Goal: Task Accomplishment & Management: Manage account settings

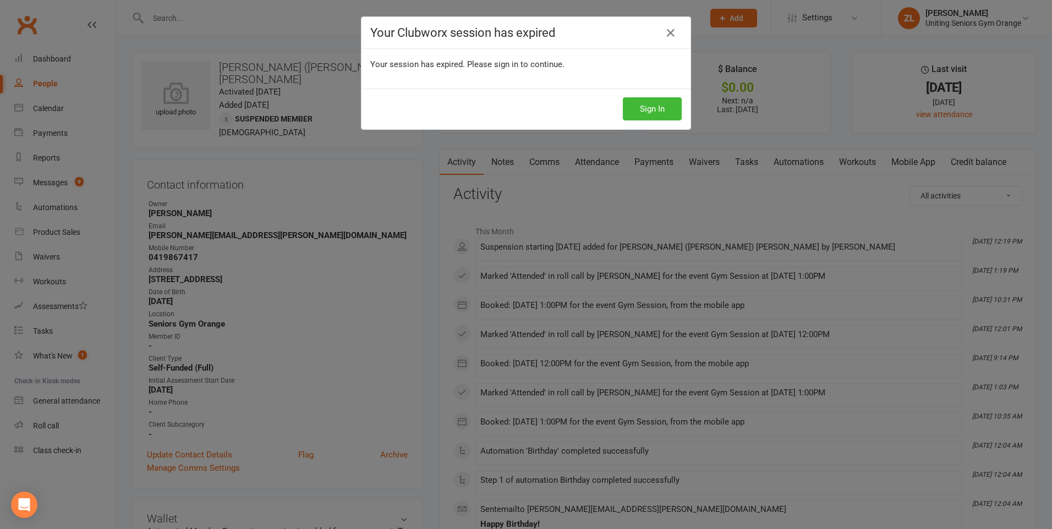
scroll to position [440, 0]
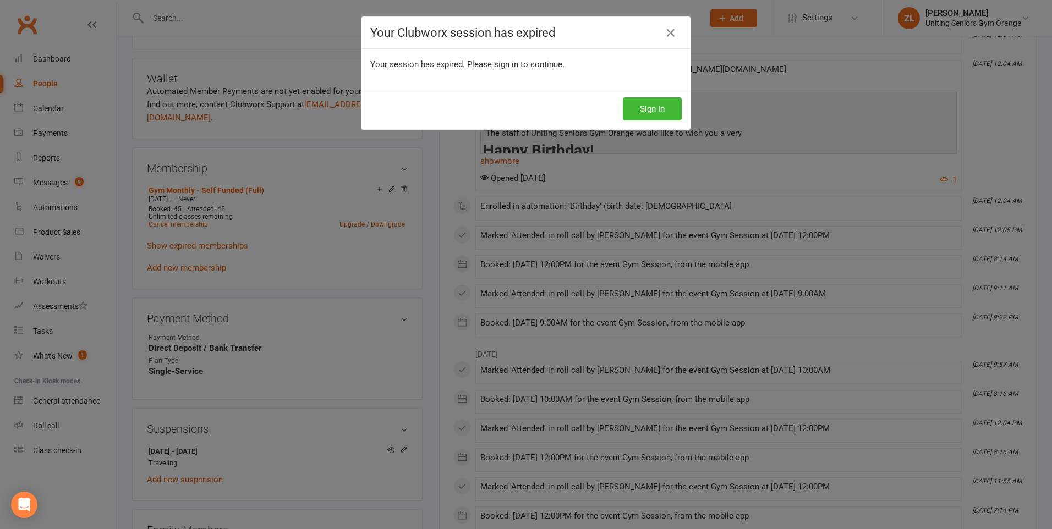
click at [666, 35] on icon at bounding box center [670, 32] width 13 height 13
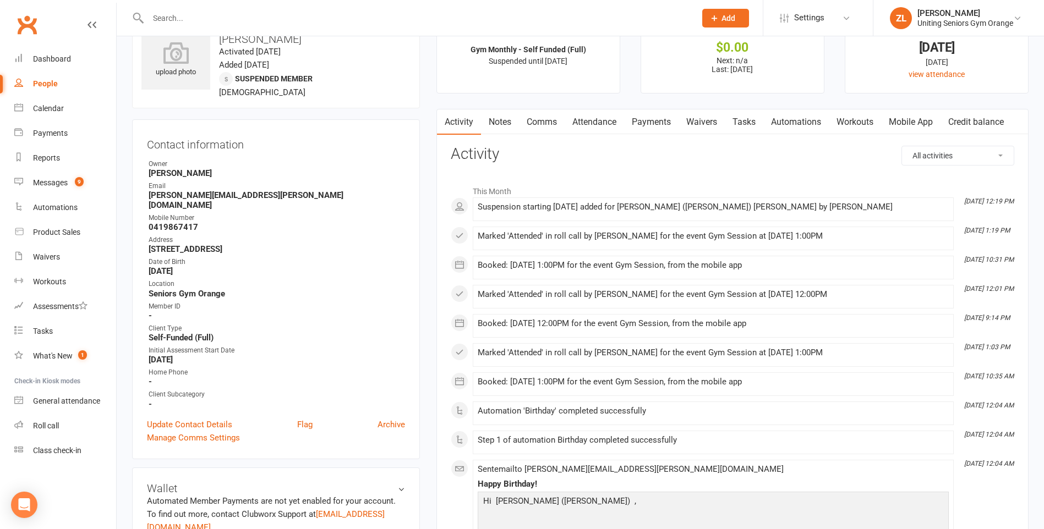
scroll to position [0, 0]
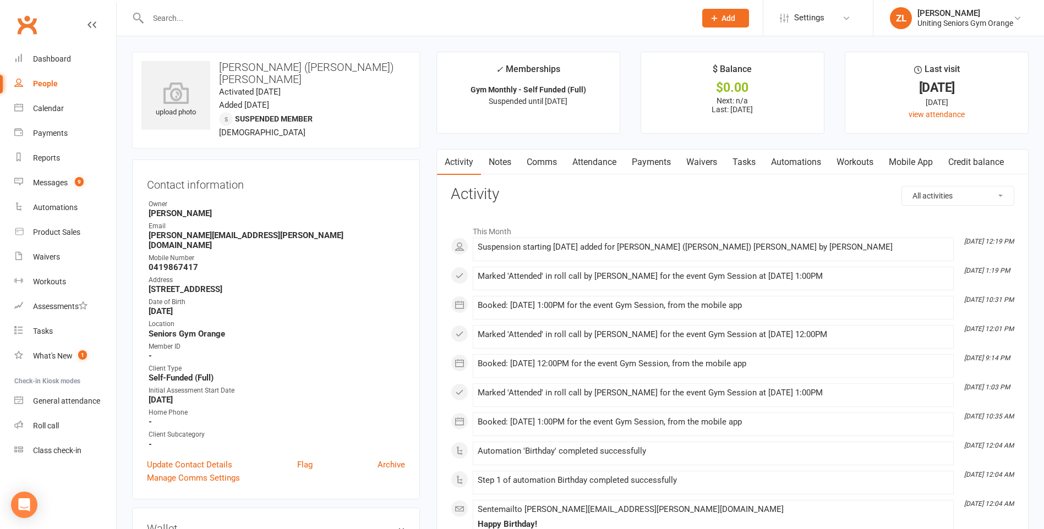
click at [254, 24] on input "text" at bounding box center [416, 17] width 543 height 15
type input "[PERSON_NAME]"
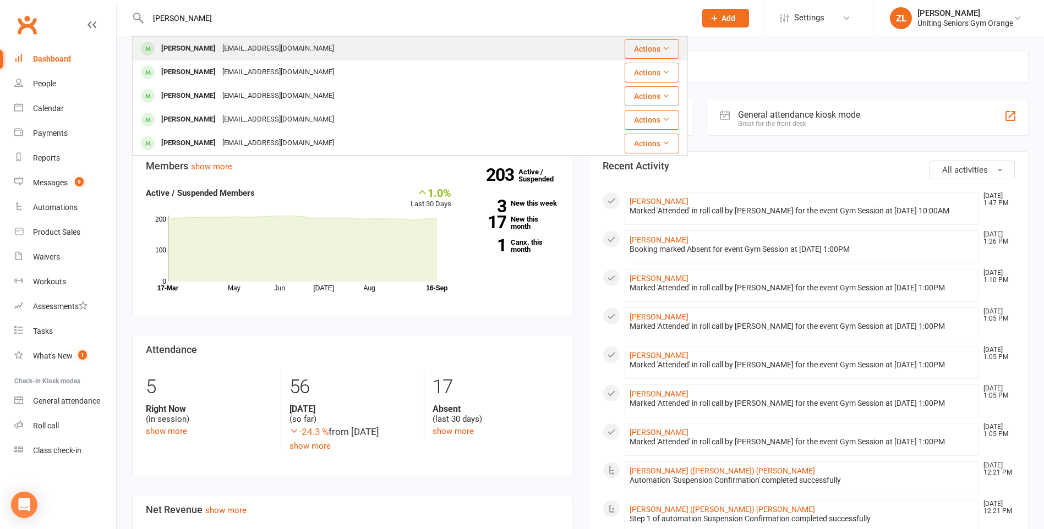
type input "[PERSON_NAME]"
click at [222, 46] on div "ckeyte@bigpond.net.au" at bounding box center [278, 49] width 118 height 16
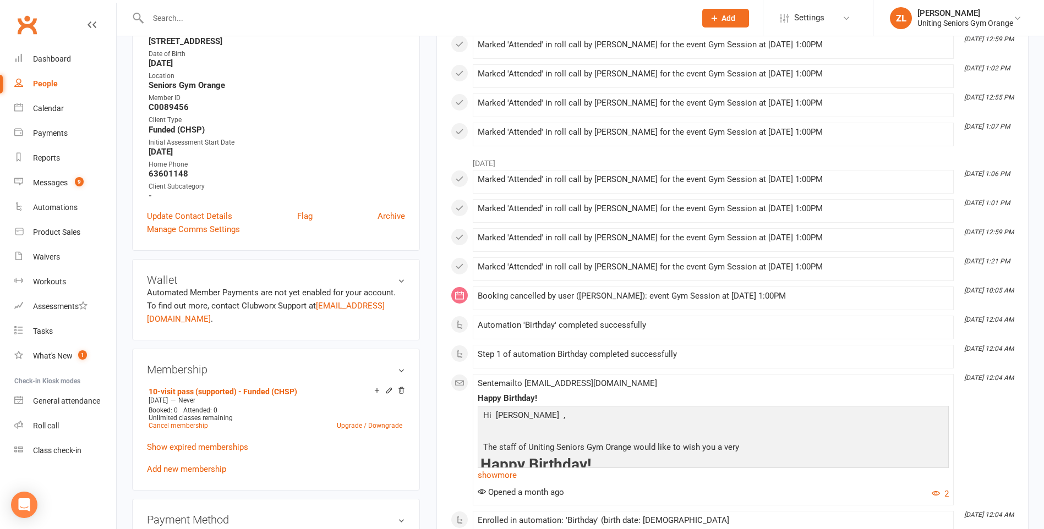
scroll to position [275, 0]
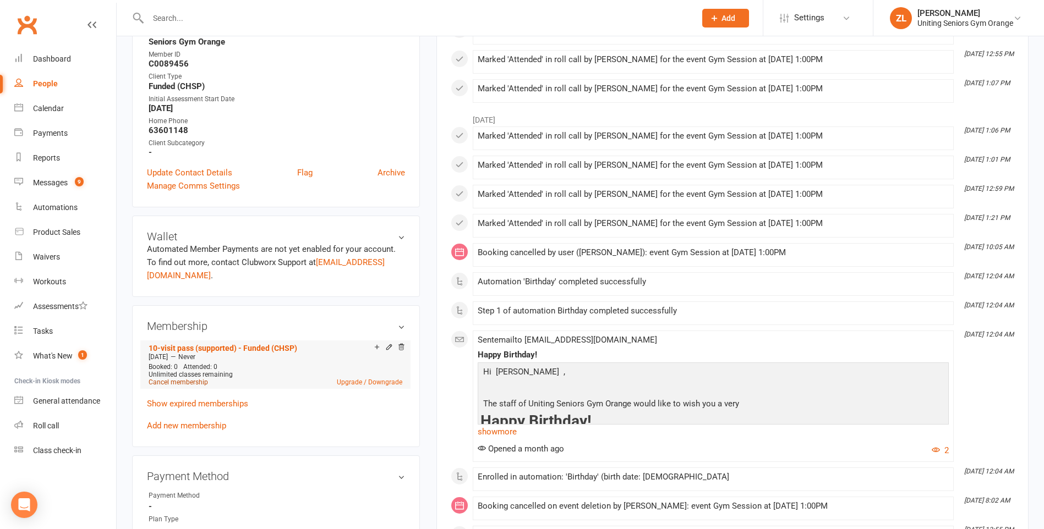
click at [190, 383] on link "Cancel membership" at bounding box center [178, 383] width 59 height 8
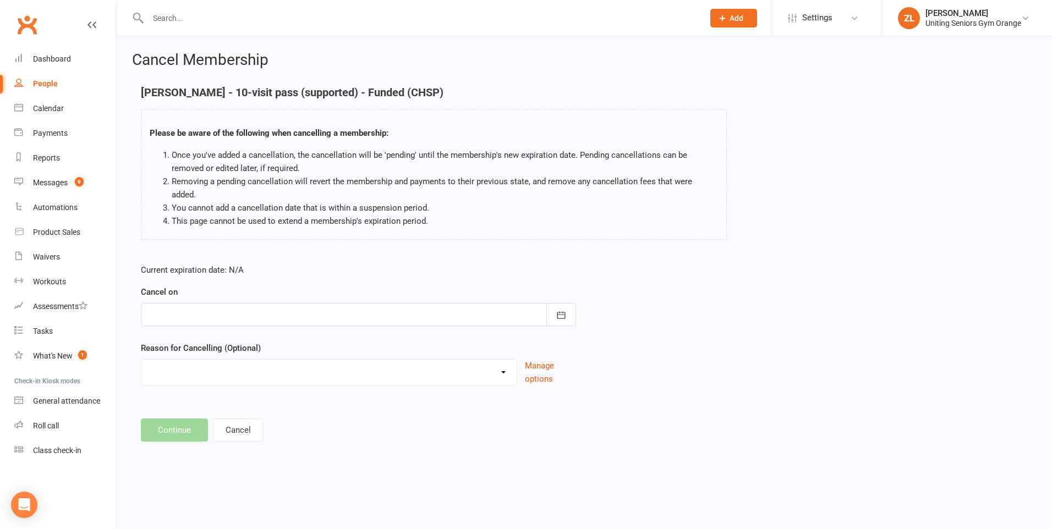
click at [262, 303] on div at bounding box center [358, 314] width 435 height 23
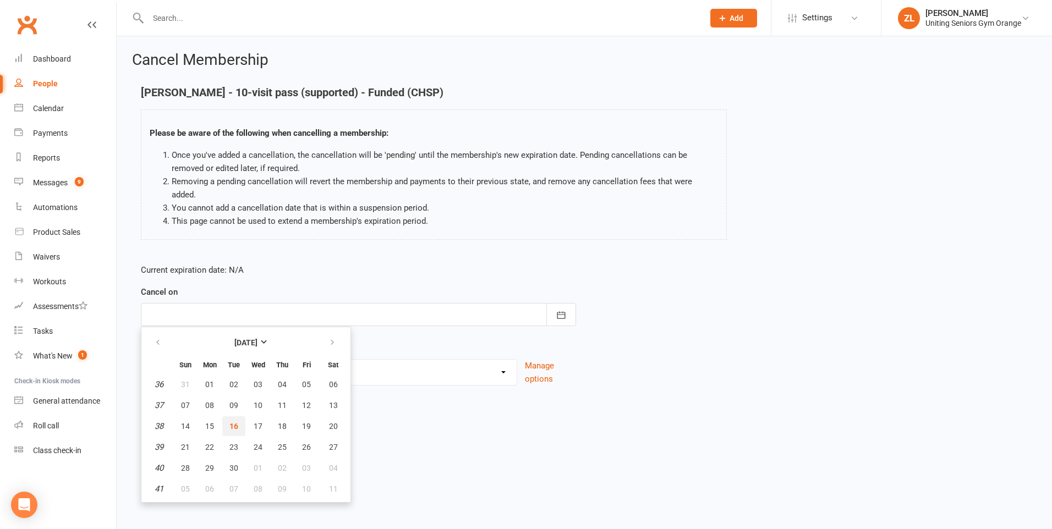
click at [238, 422] on span "16" at bounding box center [233, 426] width 9 height 9
type input "16 Sep 2025"
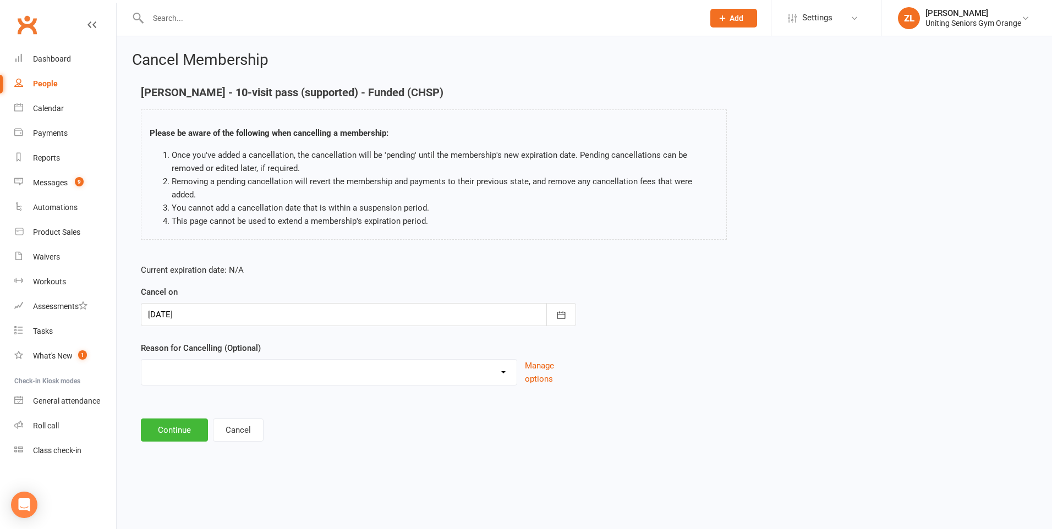
click at [272, 360] on select "EXIT Finished 10VP Finished HASP Health Reasons Holiday Injury Move to 10vp Sur…" at bounding box center [328, 371] width 375 height 22
select select "1"
click at [141, 360] on select "EXIT Finished 10VP Finished HASP Health Reasons Holiday Injury Move to 10vp Sur…" at bounding box center [328, 371] width 375 height 22
click at [183, 420] on button "Continue" at bounding box center [174, 430] width 67 height 23
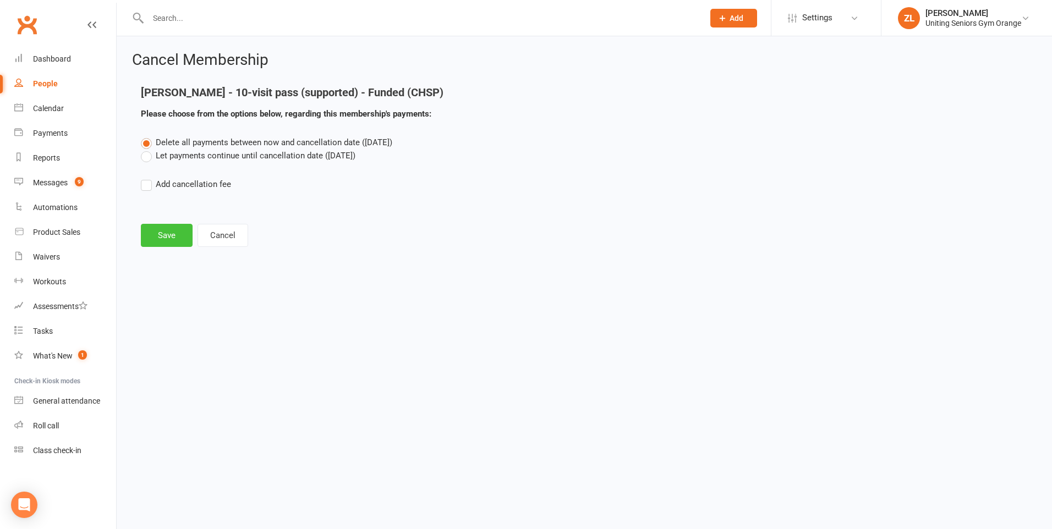
click at [175, 232] on button "Save" at bounding box center [167, 235] width 52 height 23
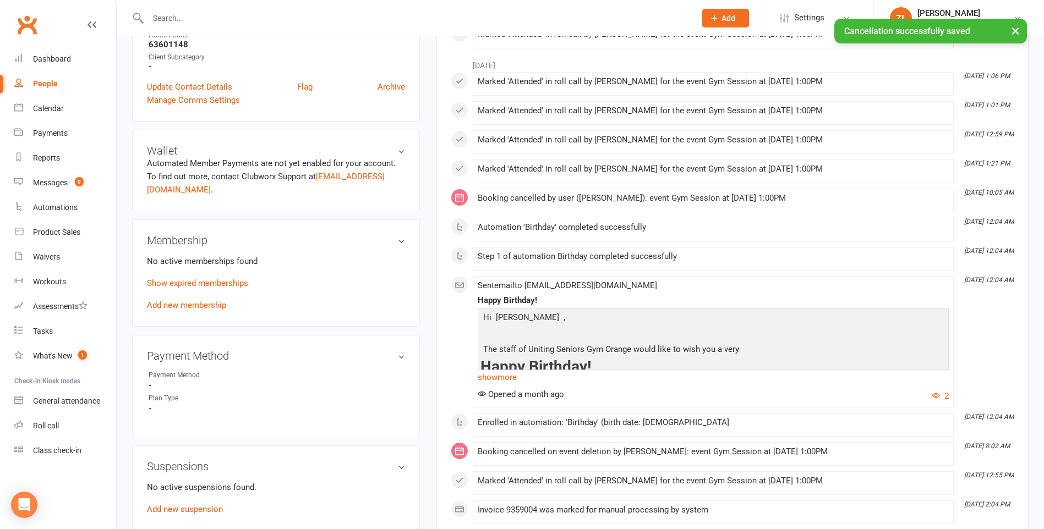
scroll to position [330, 0]
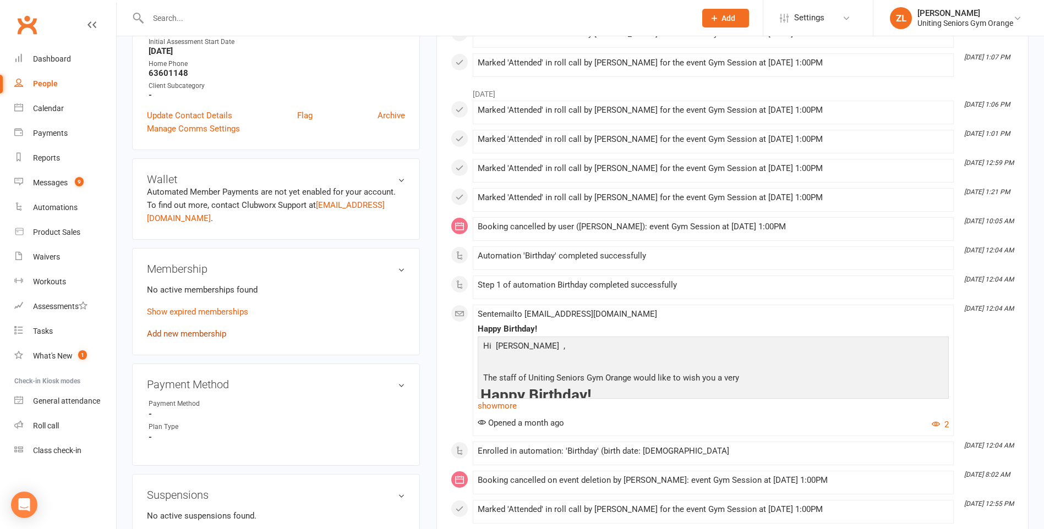
click at [195, 334] on link "Add new membership" at bounding box center [186, 334] width 79 height 10
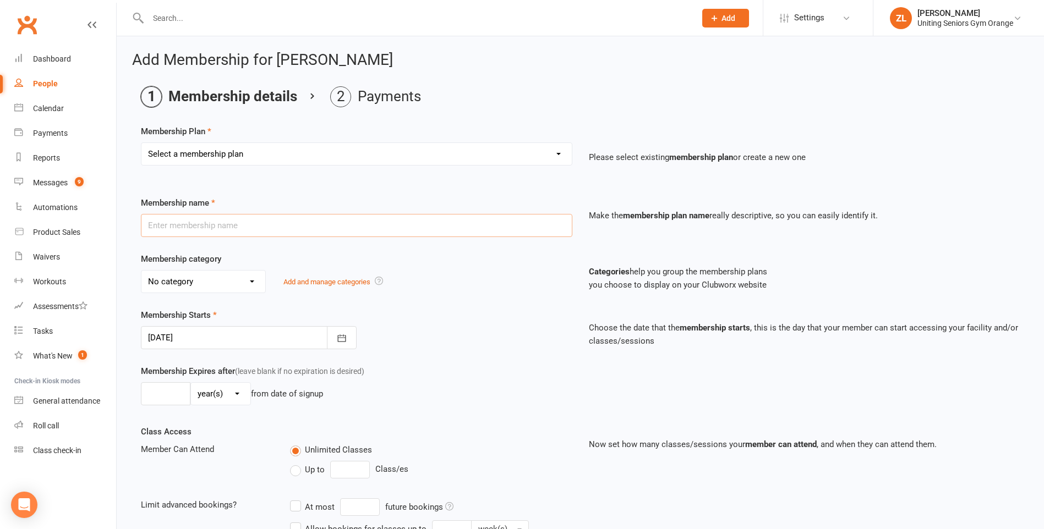
click at [273, 226] on input "text" at bounding box center [356, 225] width 431 height 23
type input "10-visit pass (supported) - Funded (CHSP)"
type input "0"
click at [300, 153] on select "Select a membership plan Create new Membership Plan Initial Assessment + Set Up…" at bounding box center [356, 154] width 430 height 22
select select "16"
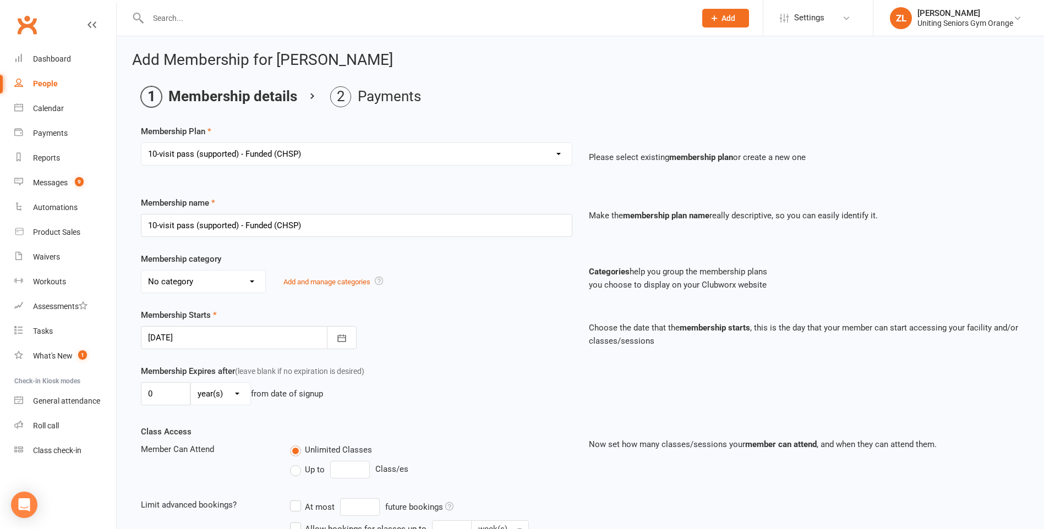
click at [141, 143] on select "Select a membership plan Create new Membership Plan Initial Assessment + Set Up…" at bounding box center [356, 154] width 430 height 22
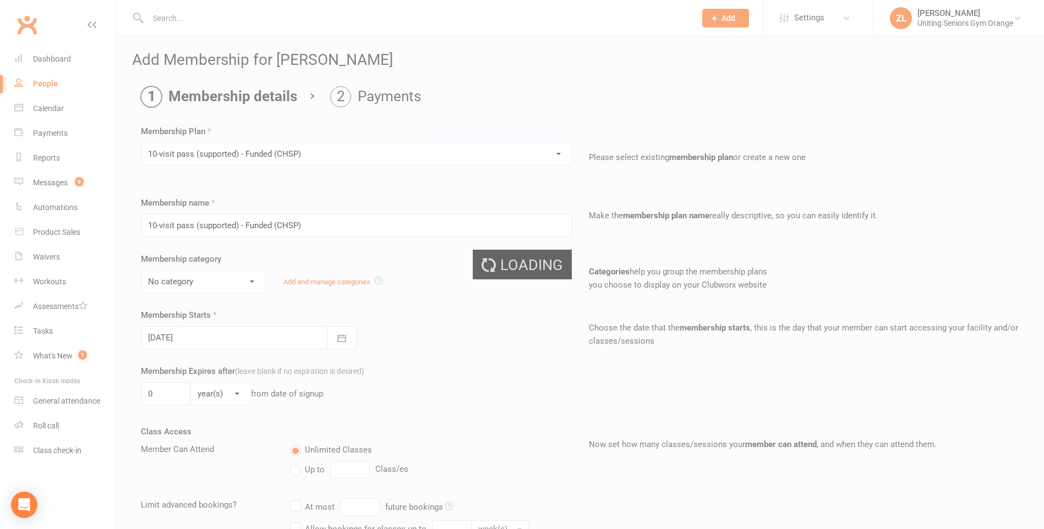
select select "0"
select select "2"
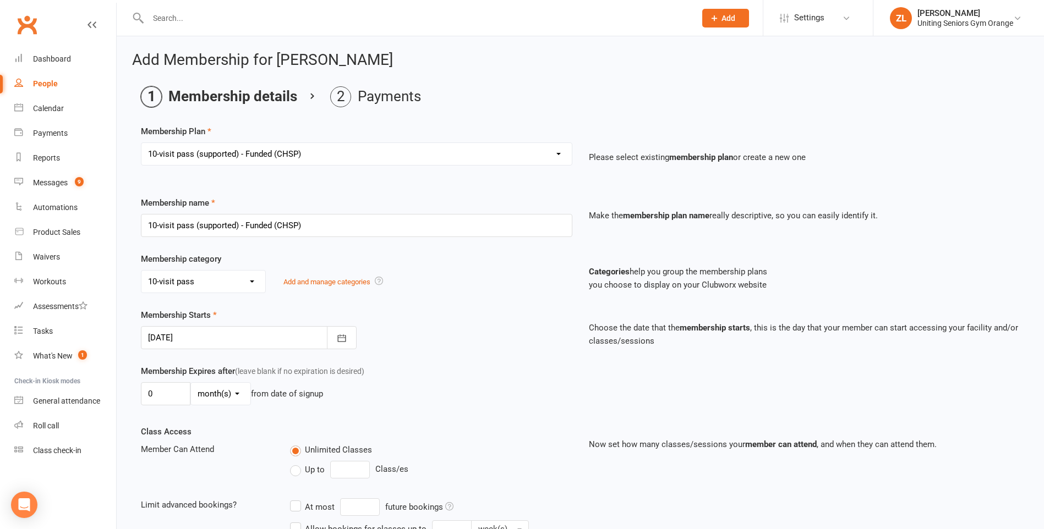
click at [372, 151] on select "Select a membership plan Create new Membership Plan Initial Assessment + Set Up…" at bounding box center [356, 154] width 430 height 22
select select "18"
click at [141, 143] on select "Select a membership plan Create new Membership Plan Initial Assessment + Set Up…" at bounding box center [356, 154] width 430 height 22
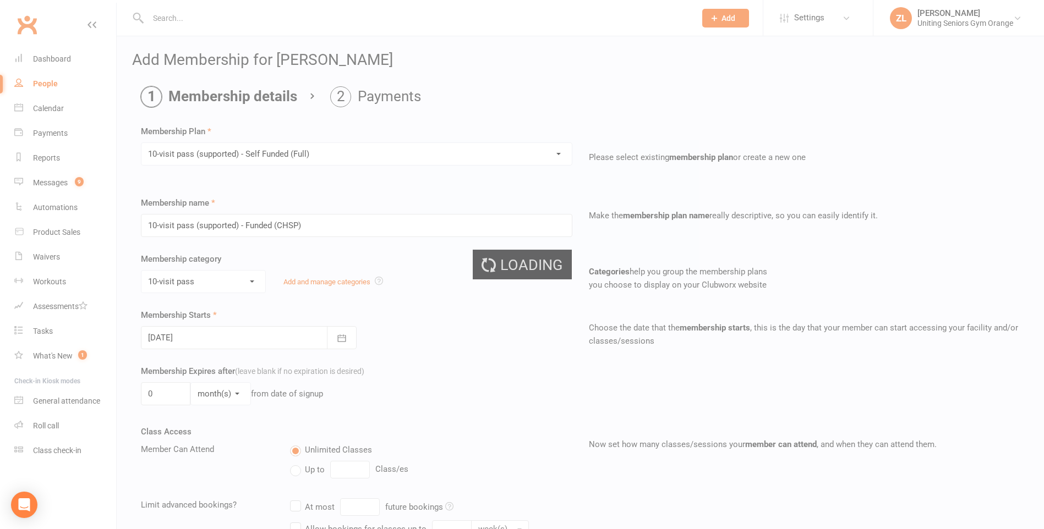
type input "10-visit pass (supported) - Self Funded (Full)"
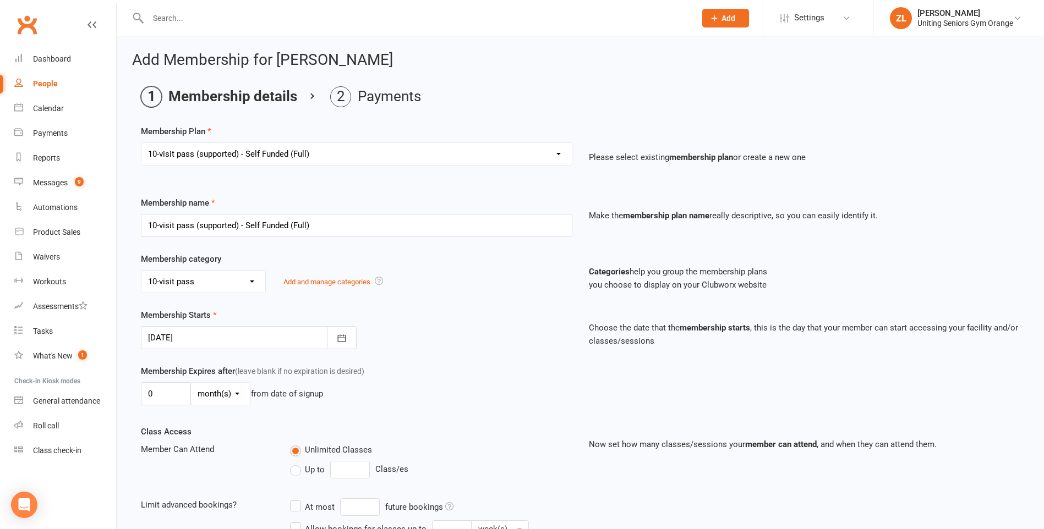
scroll to position [325, 0]
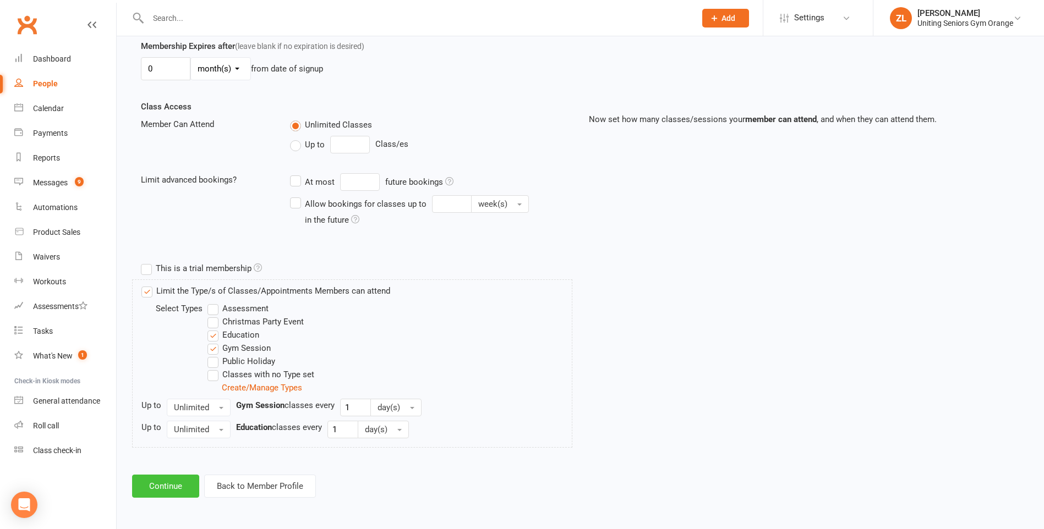
click at [151, 497] on button "Continue" at bounding box center [165, 486] width 67 height 23
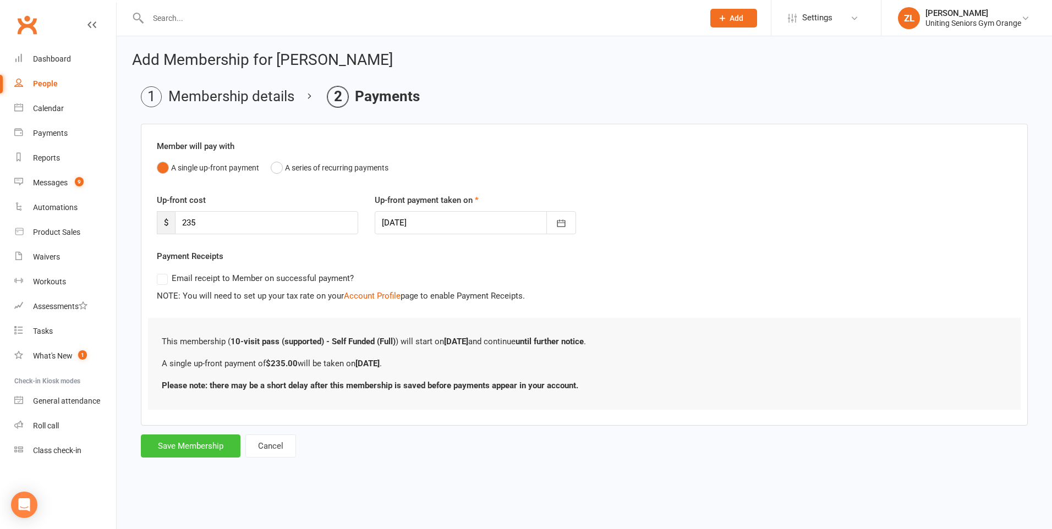
click at [209, 446] on button "Save Membership" at bounding box center [191, 446] width 100 height 23
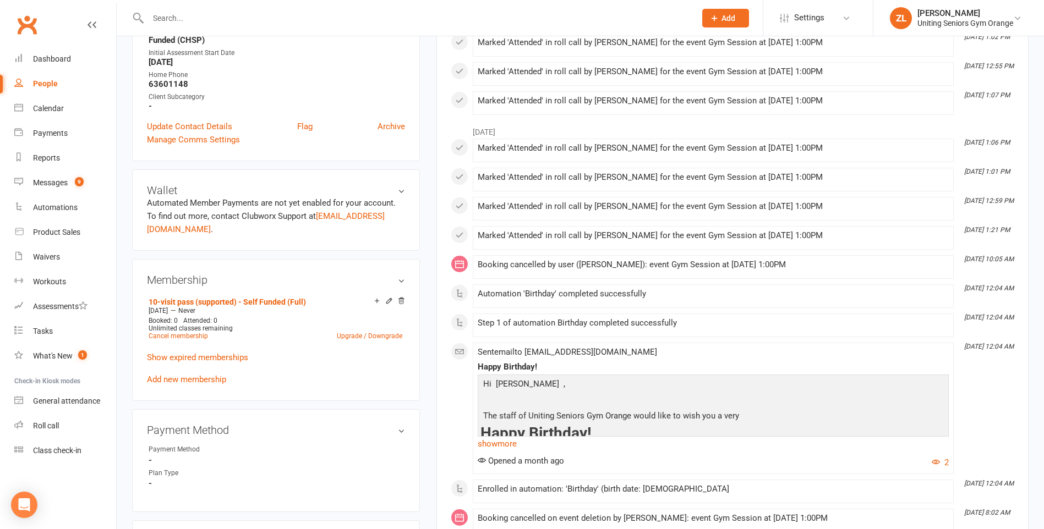
scroll to position [275, 0]
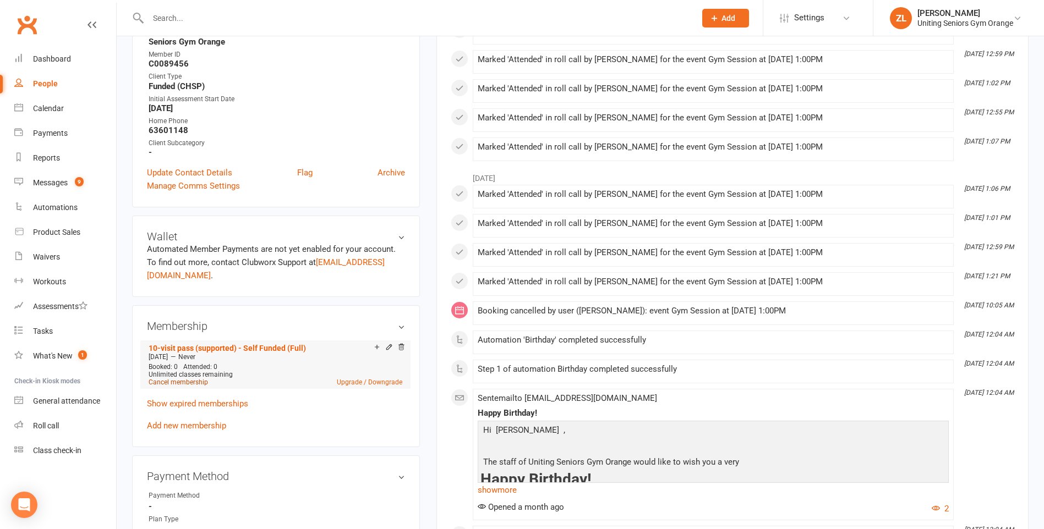
click at [185, 381] on link "Cancel membership" at bounding box center [178, 383] width 59 height 8
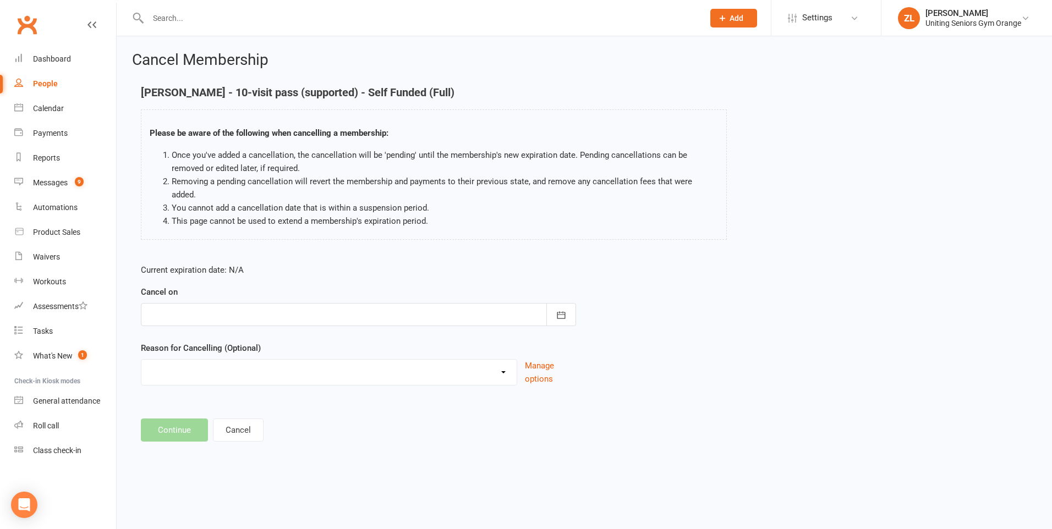
click at [315, 303] on div at bounding box center [358, 314] width 435 height 23
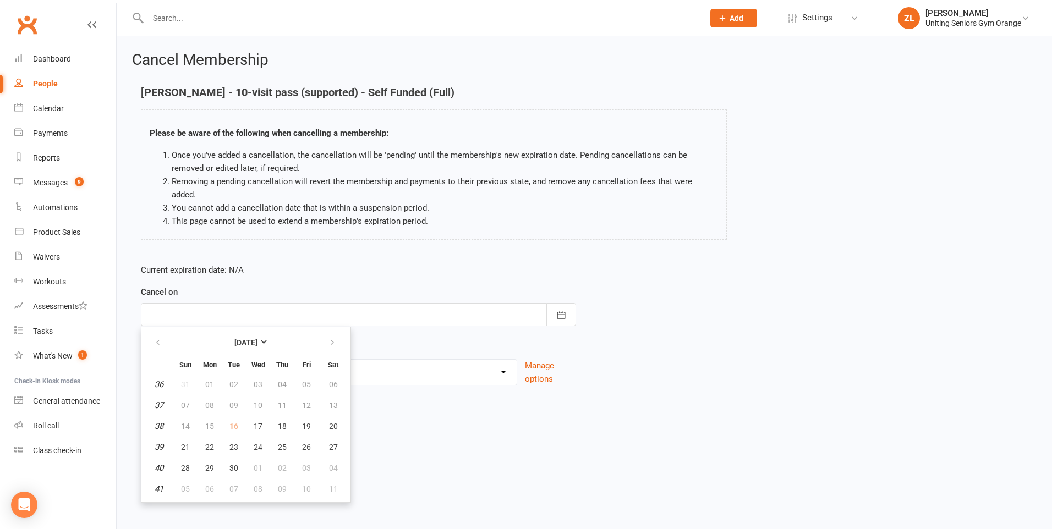
click at [381, 303] on div at bounding box center [358, 314] width 435 height 23
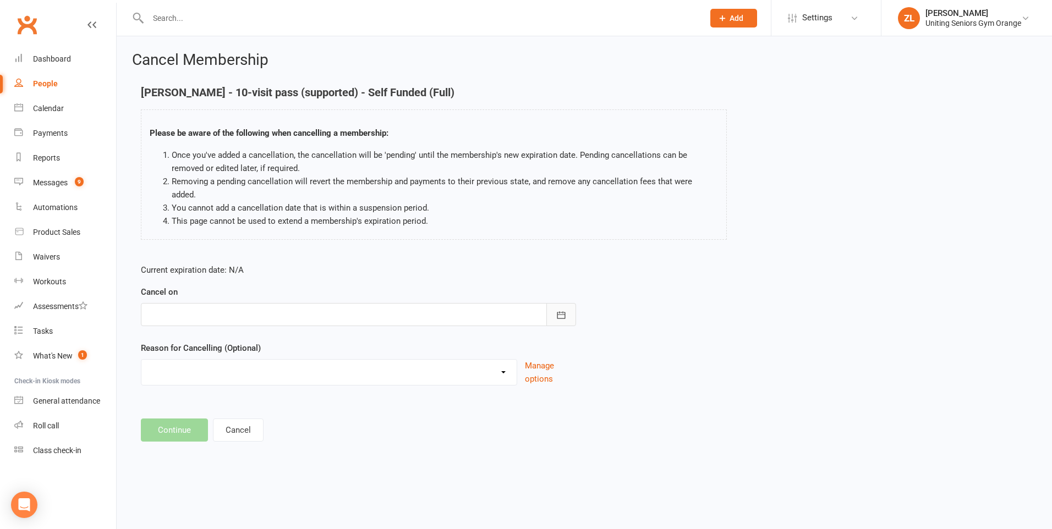
click at [553, 303] on button "button" at bounding box center [561, 314] width 30 height 23
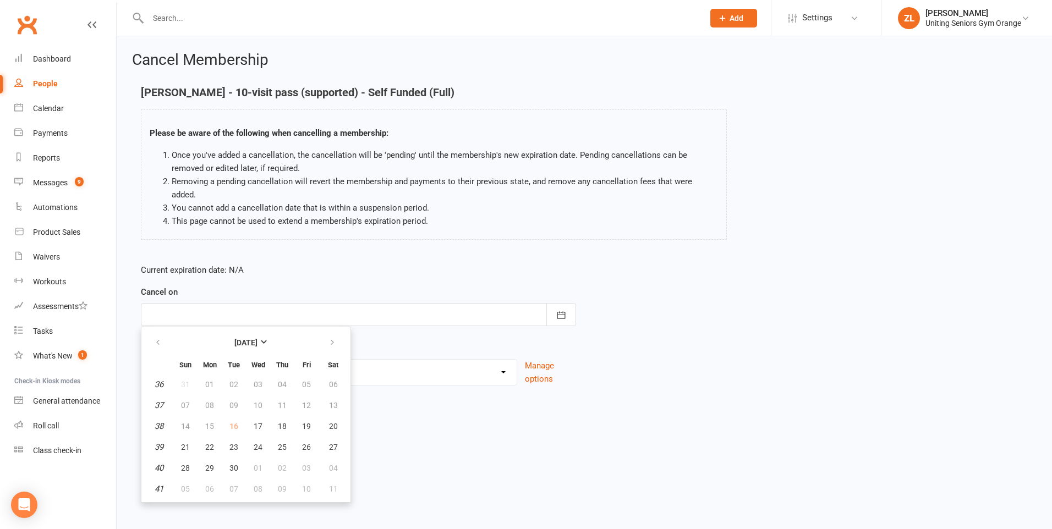
click at [234, 416] on td "16" at bounding box center [233, 426] width 23 height 20
click at [233, 416] on td "16" at bounding box center [233, 426] width 23 height 20
click at [469, 448] on html "Prospect Member Non-attending contact Class / event Appointment Task Membership…" at bounding box center [526, 237] width 1052 height 475
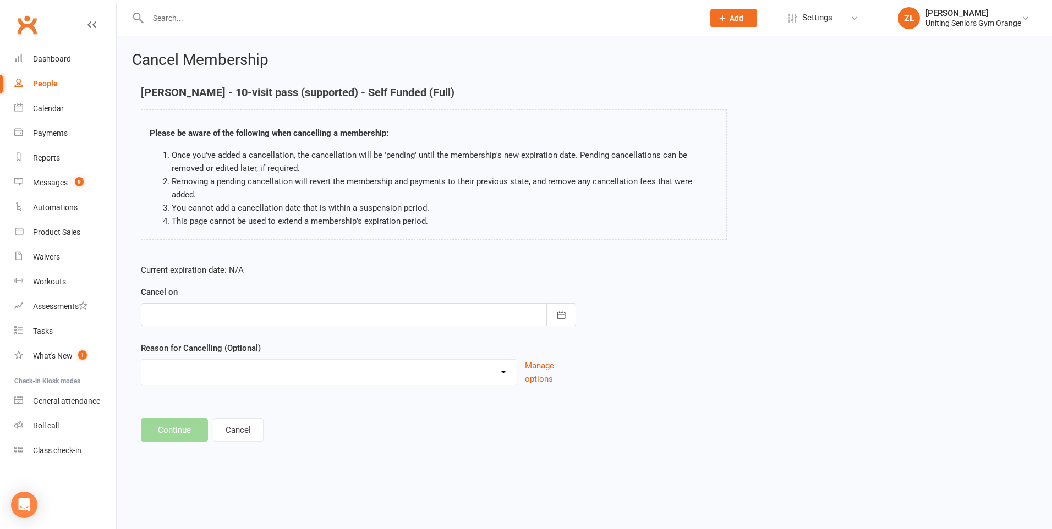
click at [85, 25] on div "Clubworx" at bounding box center [58, 31] width 116 height 41
click at [89, 25] on icon at bounding box center [91, 24] width 9 height 9
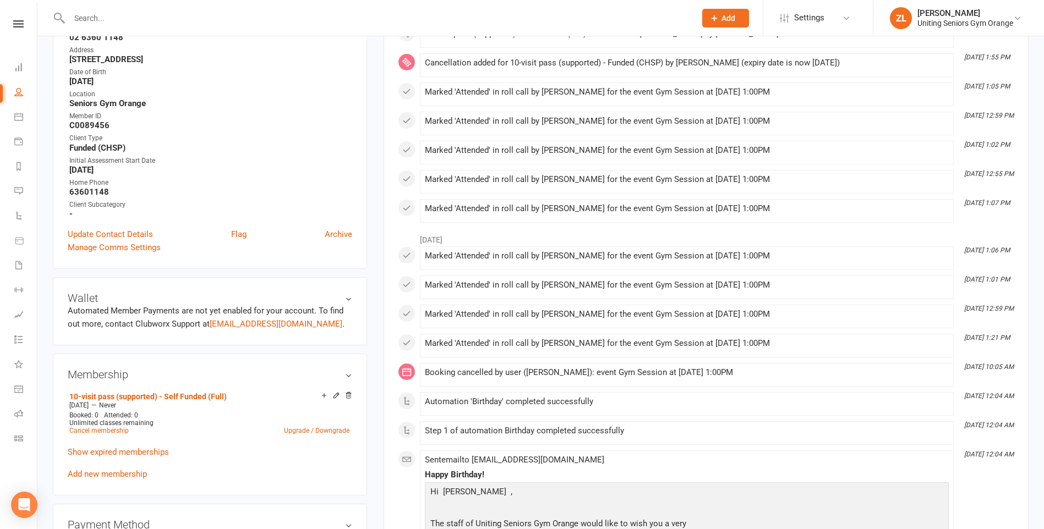
scroll to position [220, 0]
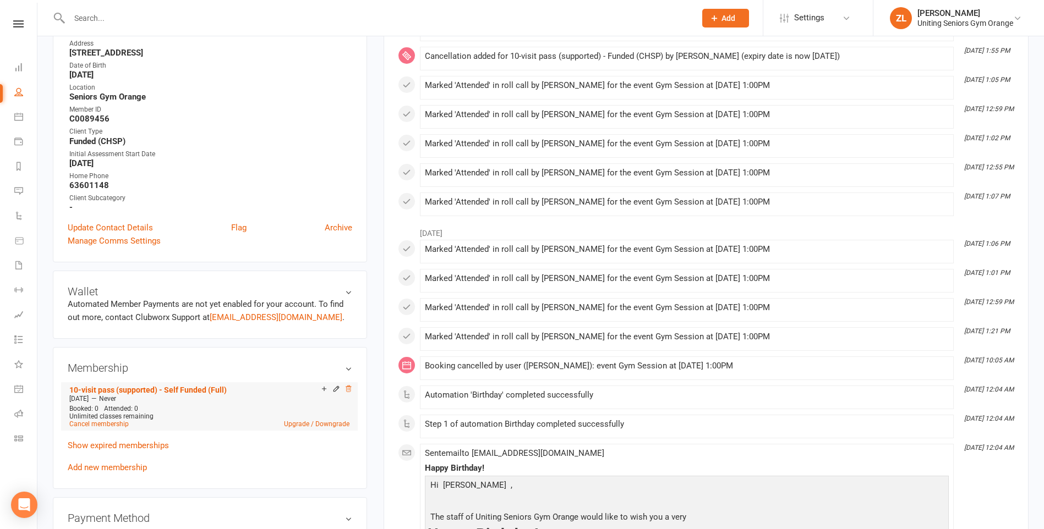
click at [348, 390] on icon at bounding box center [348, 389] width 8 height 8
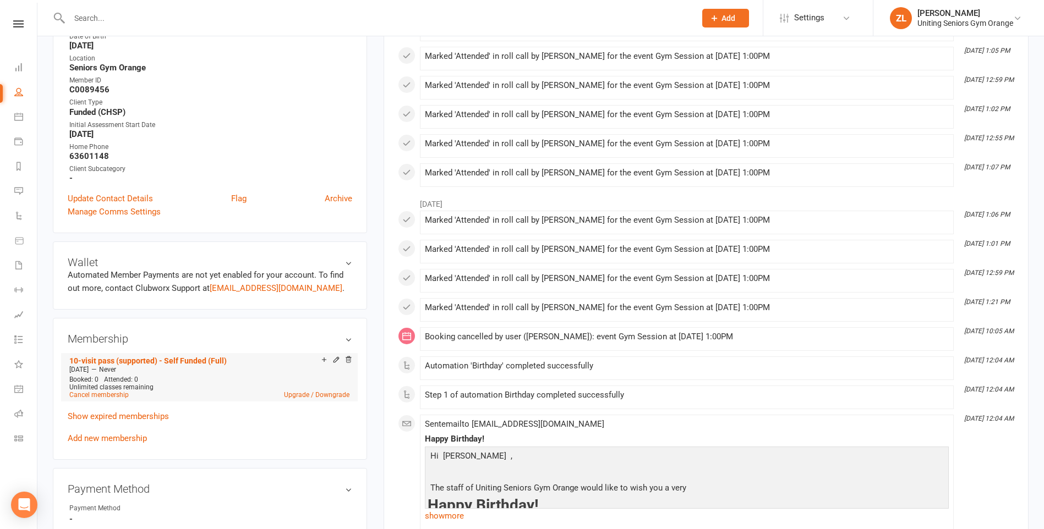
scroll to position [275, 0]
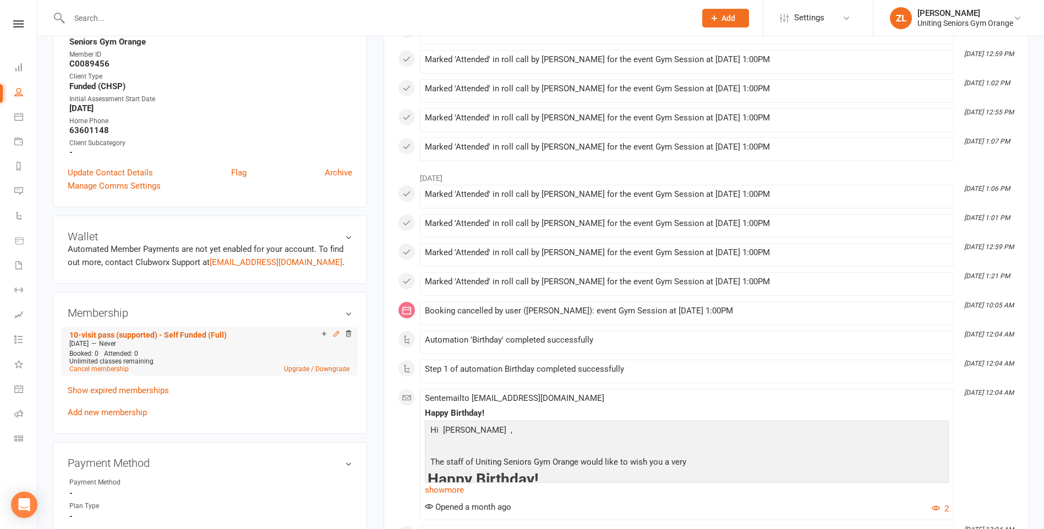
click at [333, 334] on icon at bounding box center [336, 334] width 8 height 8
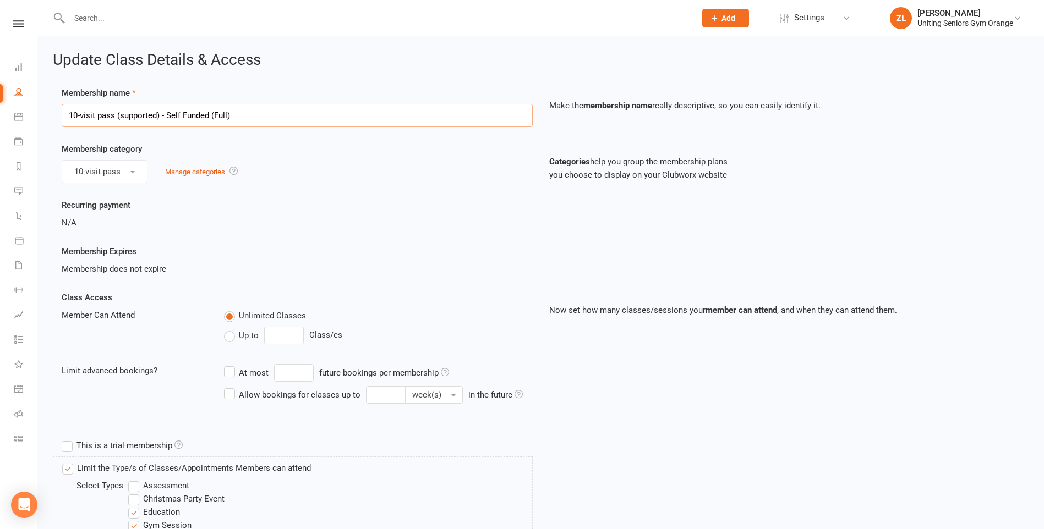
click at [357, 111] on input "10-visit pass (supported) - Self Funded (Full)" at bounding box center [297, 115] width 471 height 23
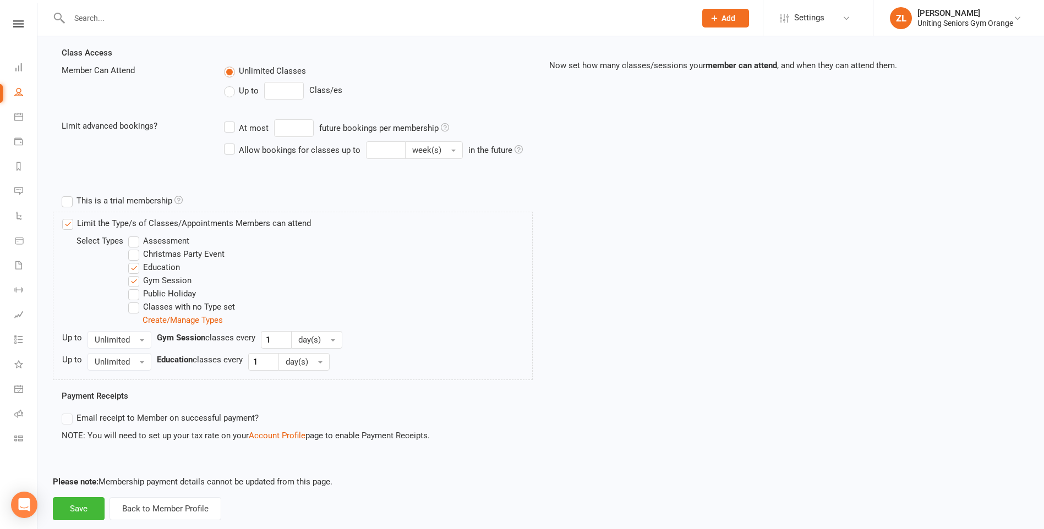
scroll to position [267, 0]
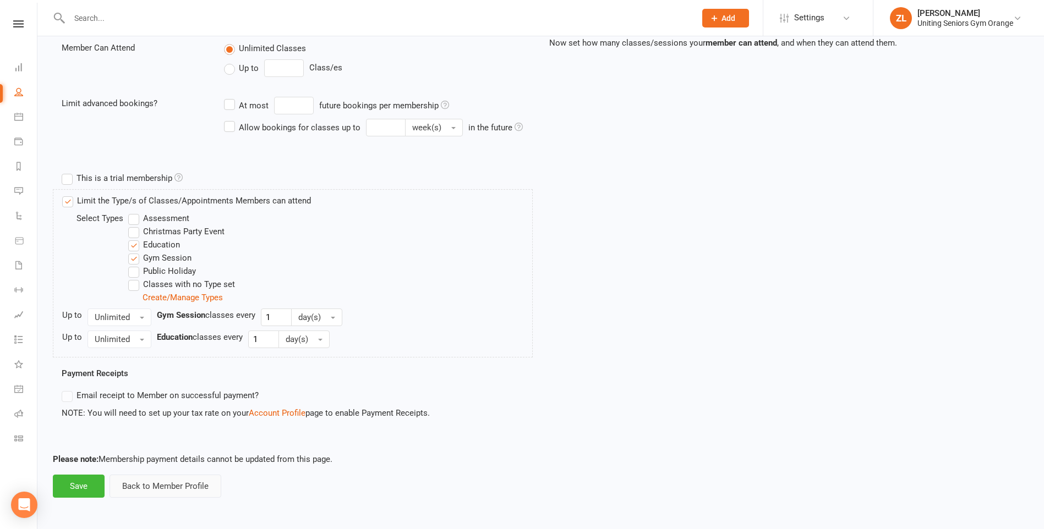
click at [158, 490] on button "Back to Member Profile" at bounding box center [165, 486] width 112 height 23
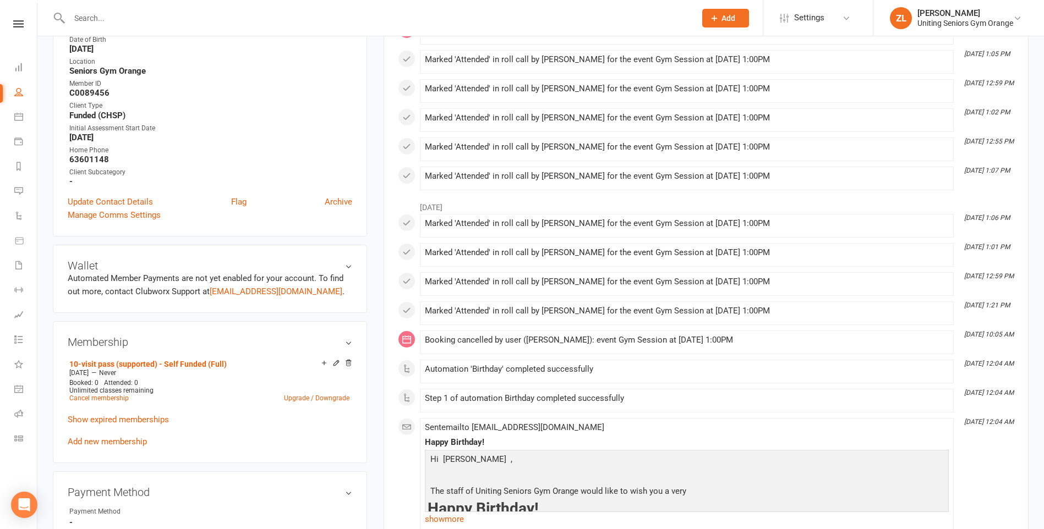
scroll to position [275, 0]
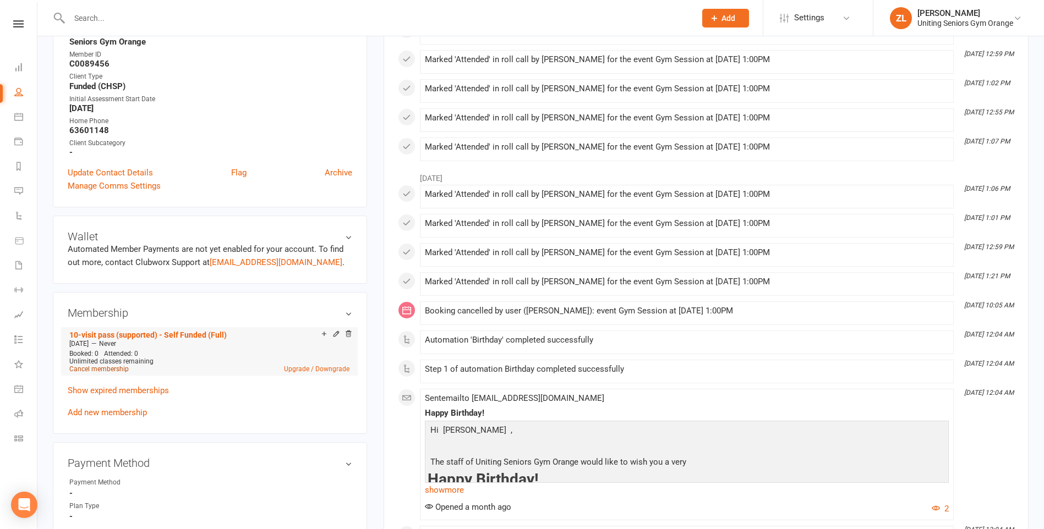
click at [111, 369] on link "Cancel membership" at bounding box center [98, 369] width 59 height 8
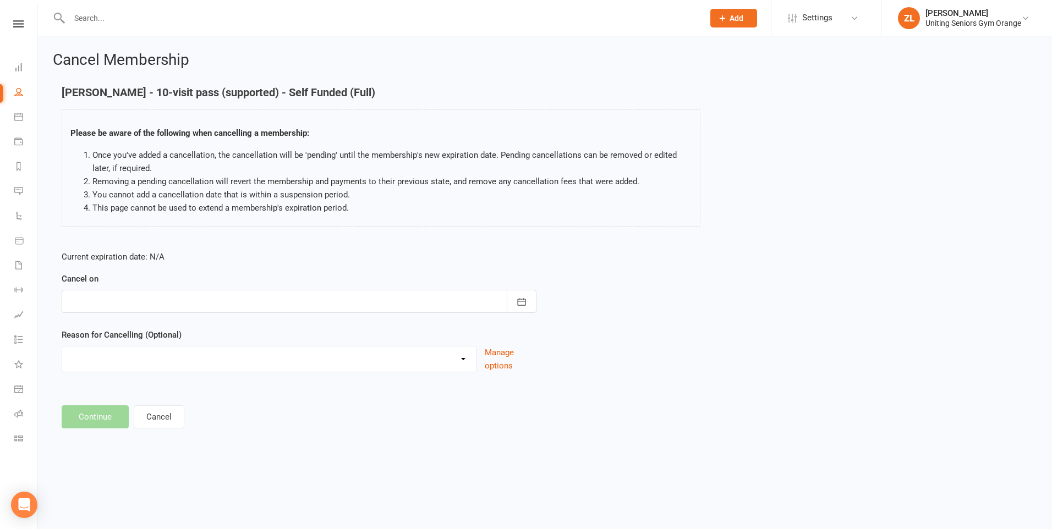
click at [139, 357] on select "EXIT Finished 10VP Finished HASP Health Reasons Holiday Injury Move to 10vp Sur…" at bounding box center [269, 358] width 414 height 22
click at [466, 360] on select "EXIT Finished 10VP Finished HASP Health Reasons Holiday Injury Move to 10vp Sur…" at bounding box center [269, 358] width 414 height 22
click at [542, 378] on div "Current expiration date: N/A Cancel on September 2025 Sun Mon Tue Wed Thu Fri S…" at bounding box center [298, 315] width 491 height 146
click at [150, 418] on button "Cancel" at bounding box center [159, 416] width 51 height 23
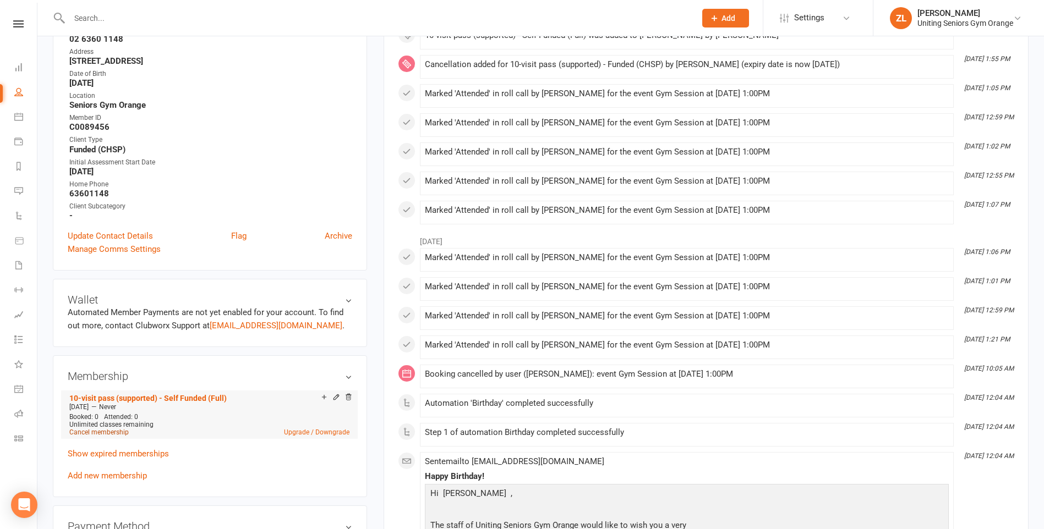
scroll to position [220, 0]
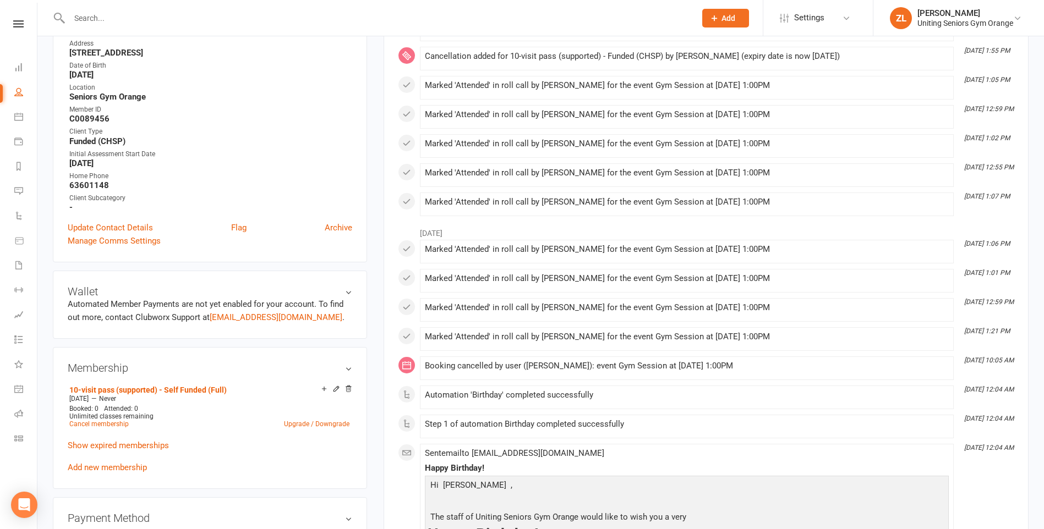
click at [346, 368] on h3 "Membership" at bounding box center [210, 368] width 284 height 12
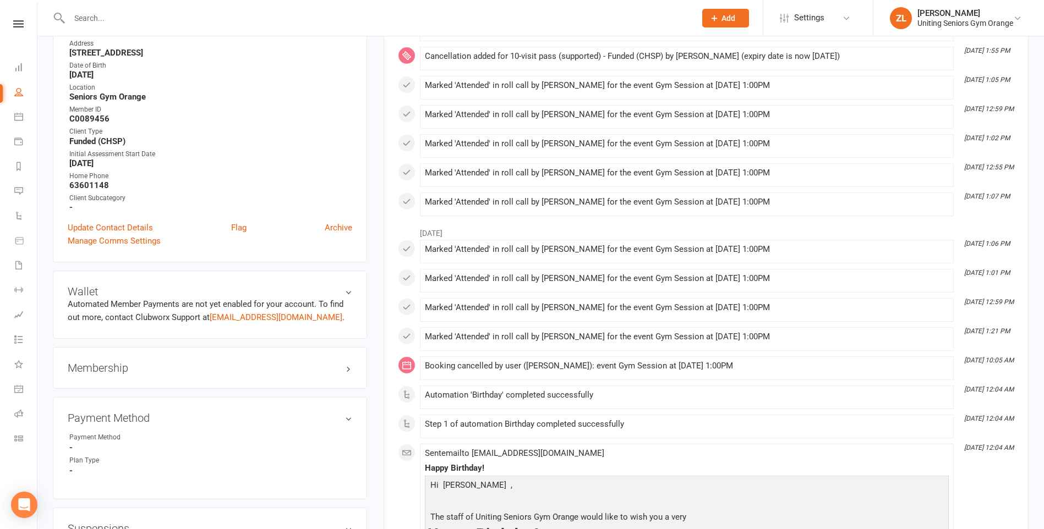
click at [346, 368] on h3 "Membership" at bounding box center [210, 368] width 284 height 12
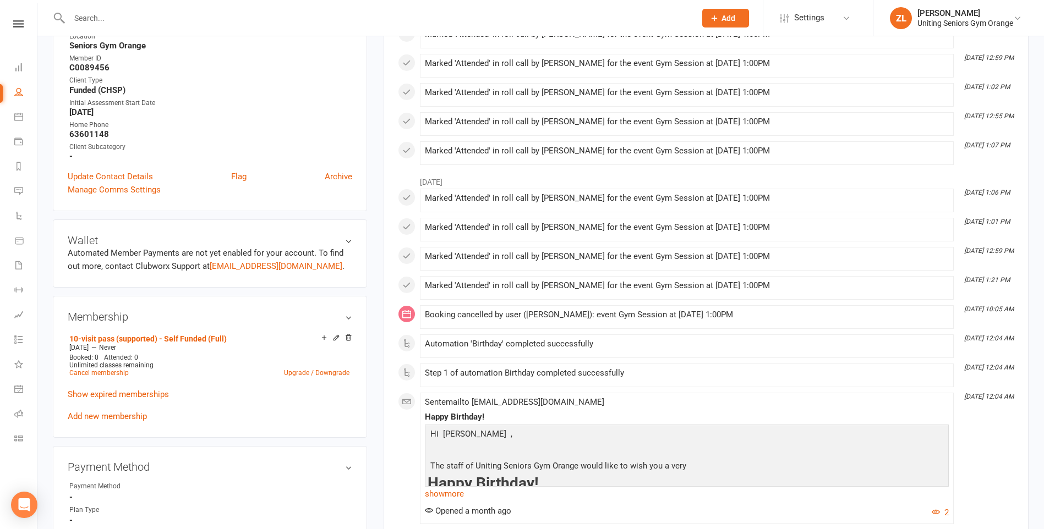
scroll to position [275, 0]
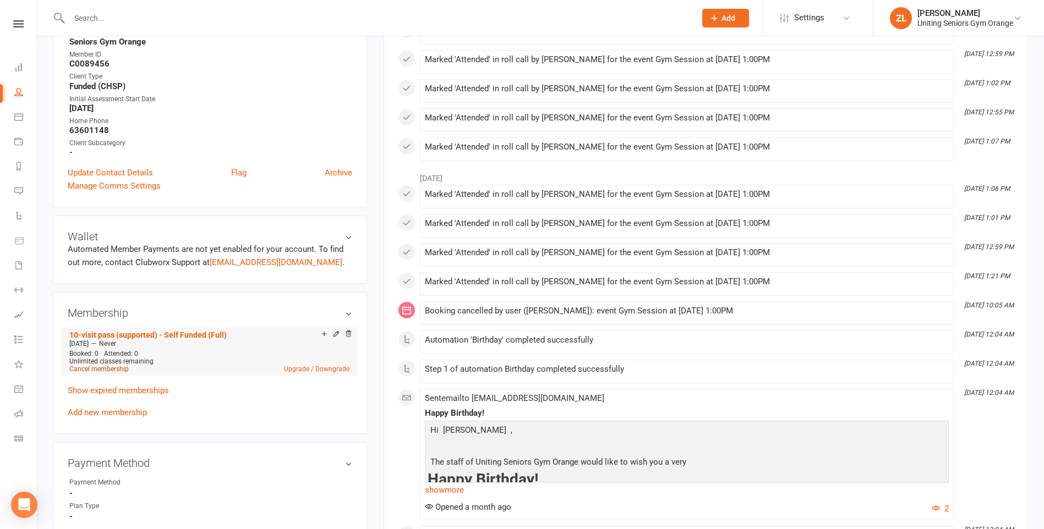
click at [103, 370] on link "Cancel membership" at bounding box center [98, 369] width 59 height 8
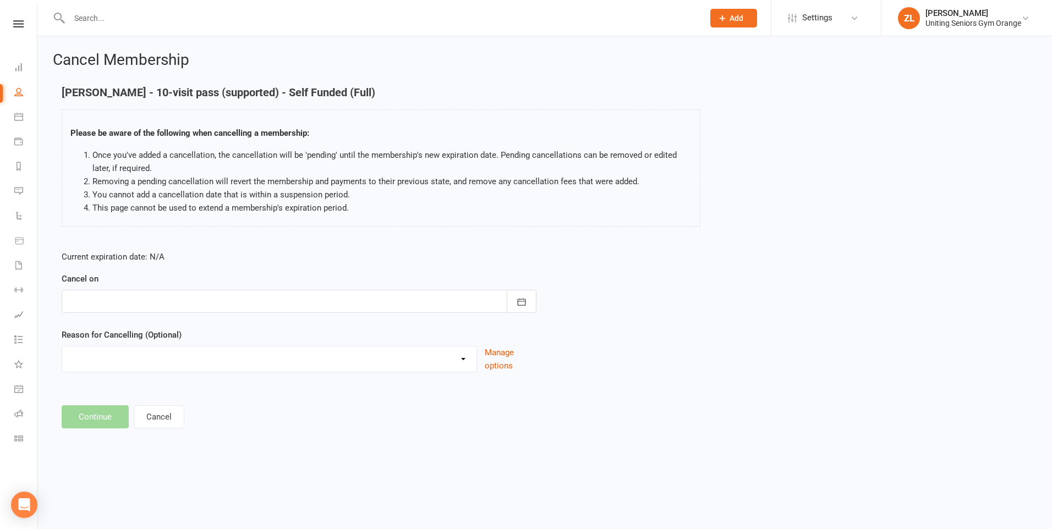
click at [166, 296] on div at bounding box center [299, 301] width 475 height 23
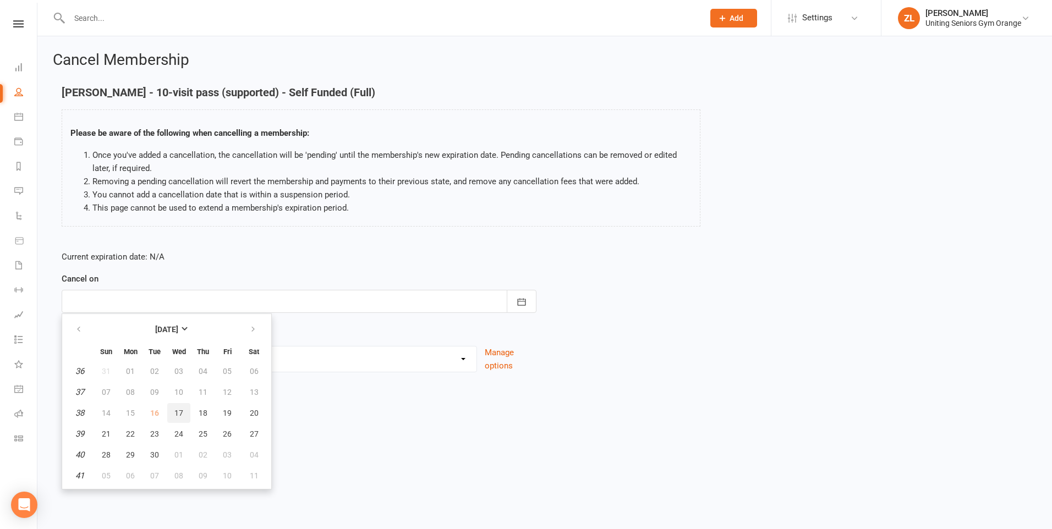
click at [177, 420] on button "17" at bounding box center [178, 413] width 23 height 20
type input "17 Sep 2025"
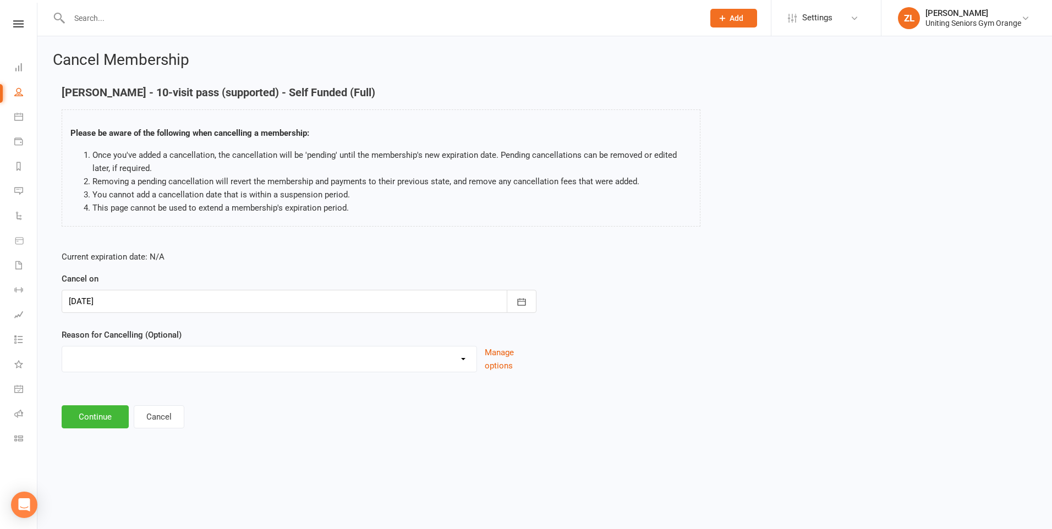
click at [188, 305] on div at bounding box center [299, 301] width 475 height 23
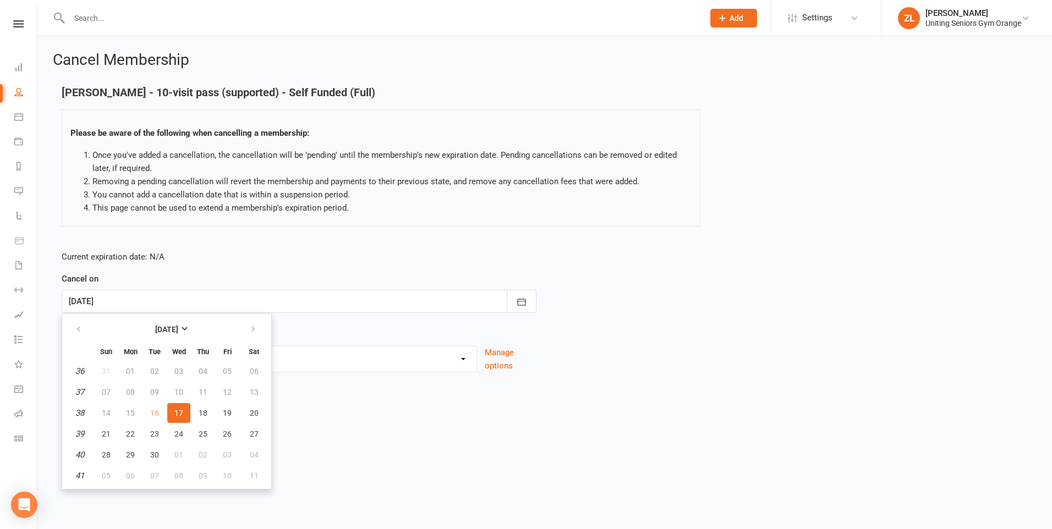
click at [157, 410] on td "16" at bounding box center [154, 413] width 23 height 20
click at [290, 417] on footer "Continue Cancel" at bounding box center [545, 416] width 966 height 23
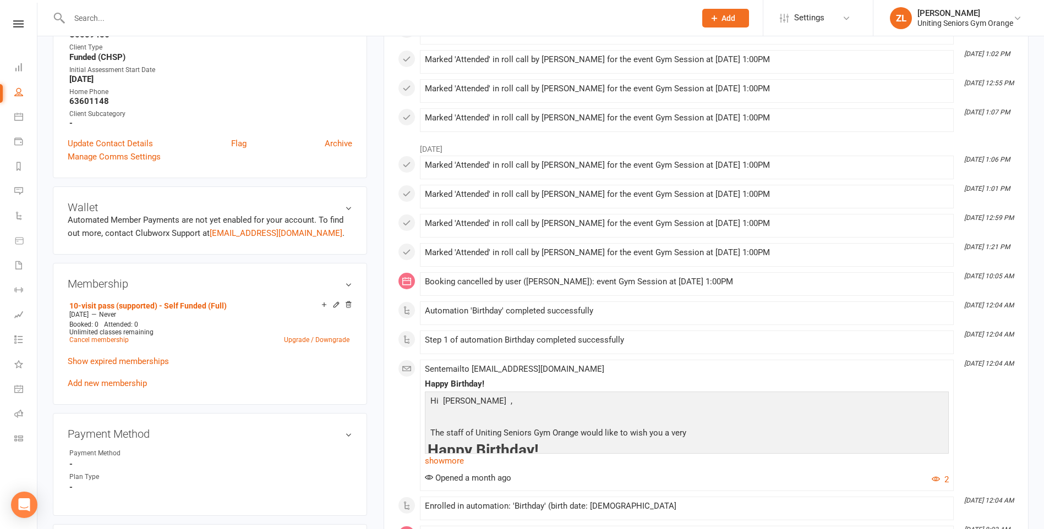
scroll to position [330, 0]
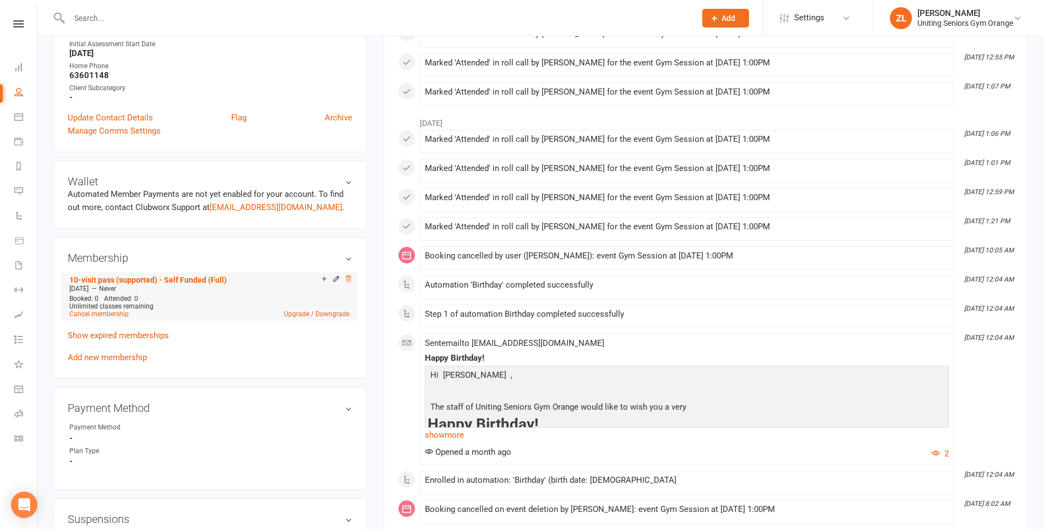
click at [348, 278] on icon at bounding box center [348, 279] width 8 height 8
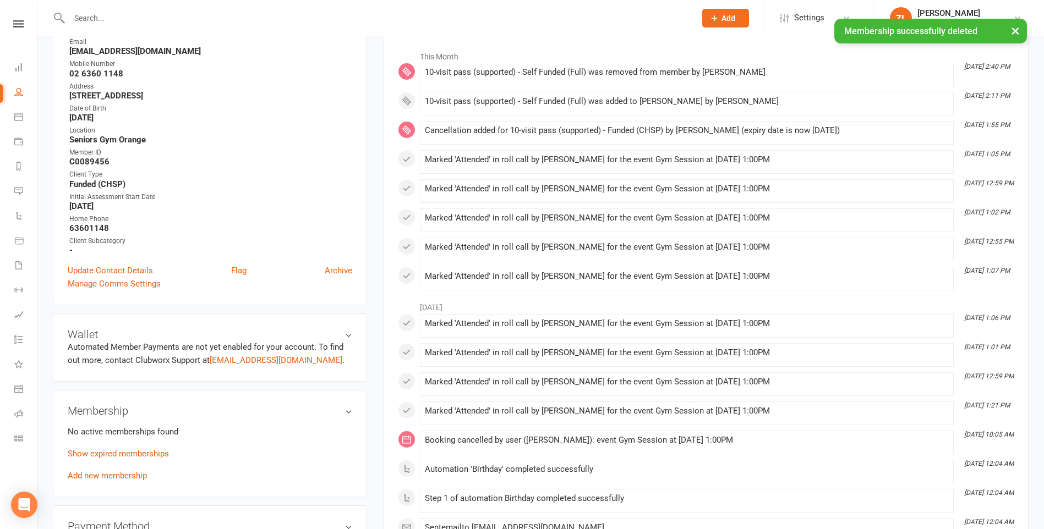
scroll to position [0, 0]
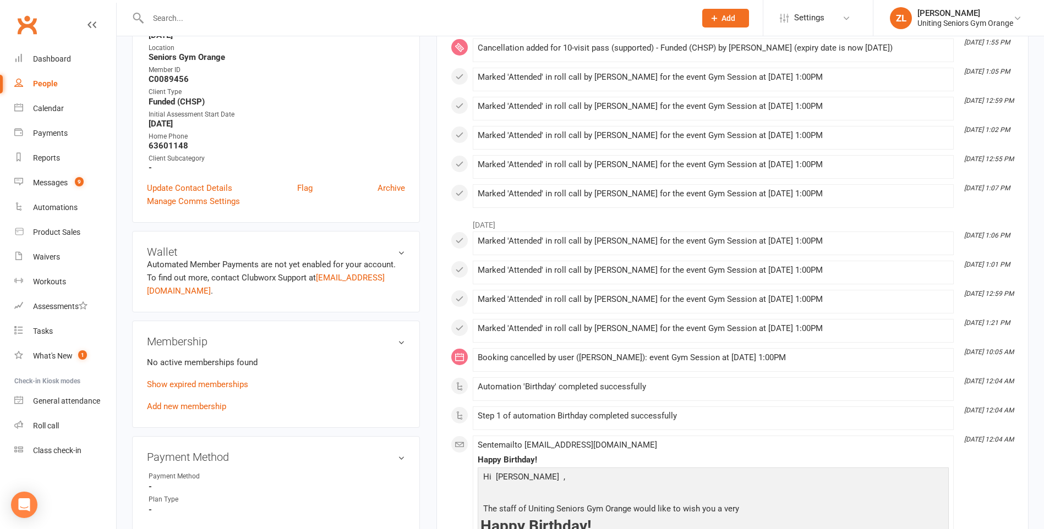
scroll to position [330, 0]
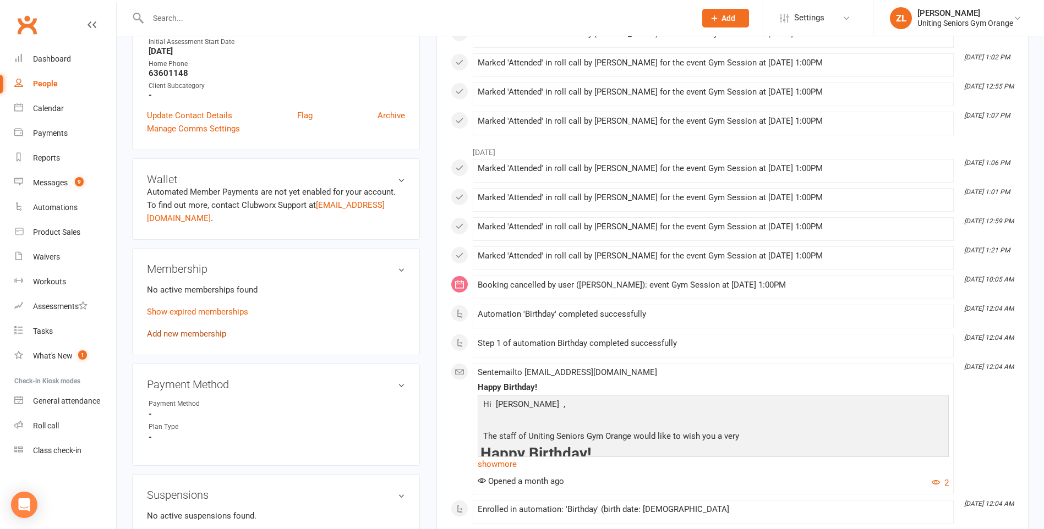
click at [198, 338] on link "Add new membership" at bounding box center [186, 334] width 79 height 10
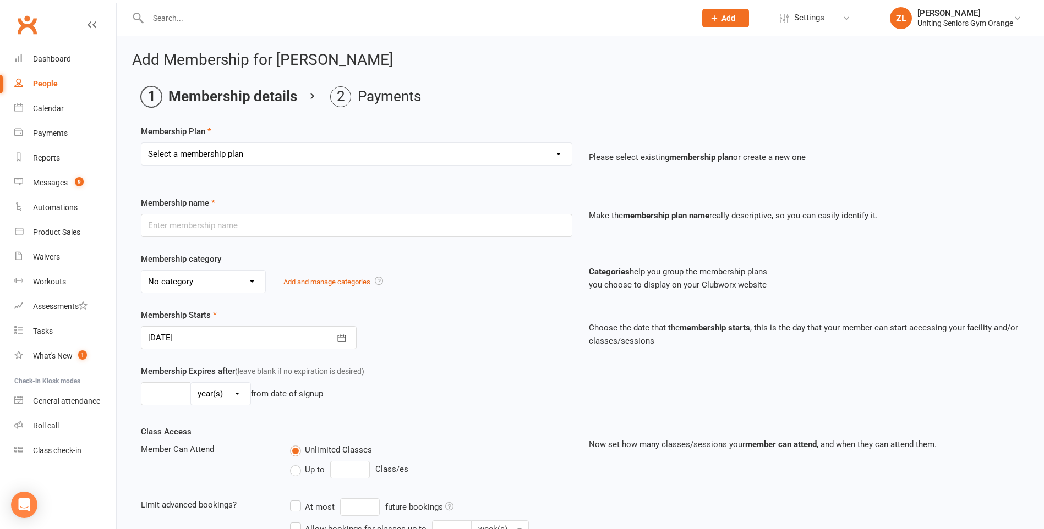
click at [265, 158] on select "Select a membership plan Create new Membership Plan Initial Assessment + Set Up…" at bounding box center [356, 154] width 430 height 22
select select "16"
click at [141, 143] on select "Select a membership plan Create new Membership Plan Initial Assessment + Set Up…" at bounding box center [356, 154] width 430 height 22
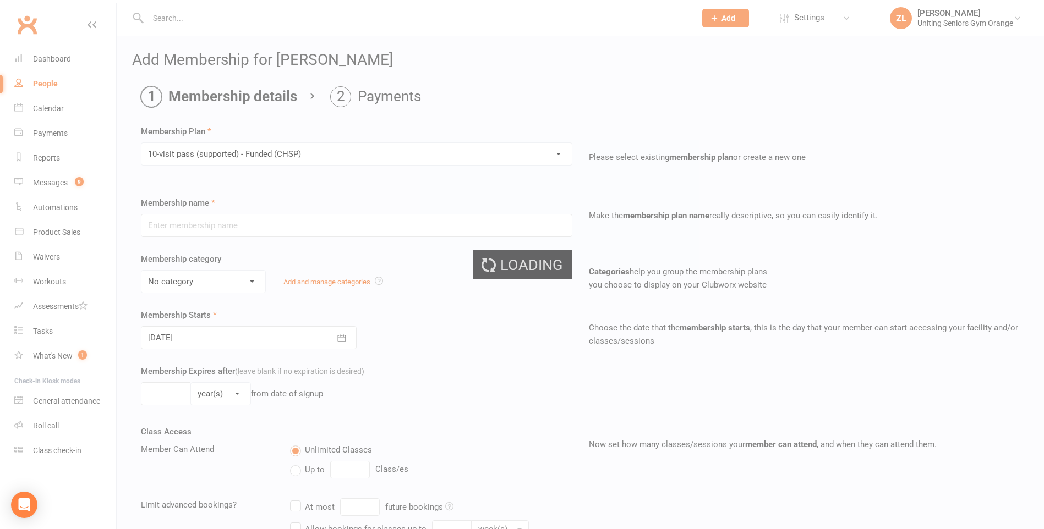
type input "10-visit pass (supported) - Funded (CHSP)"
select select "0"
type input "0"
select select "2"
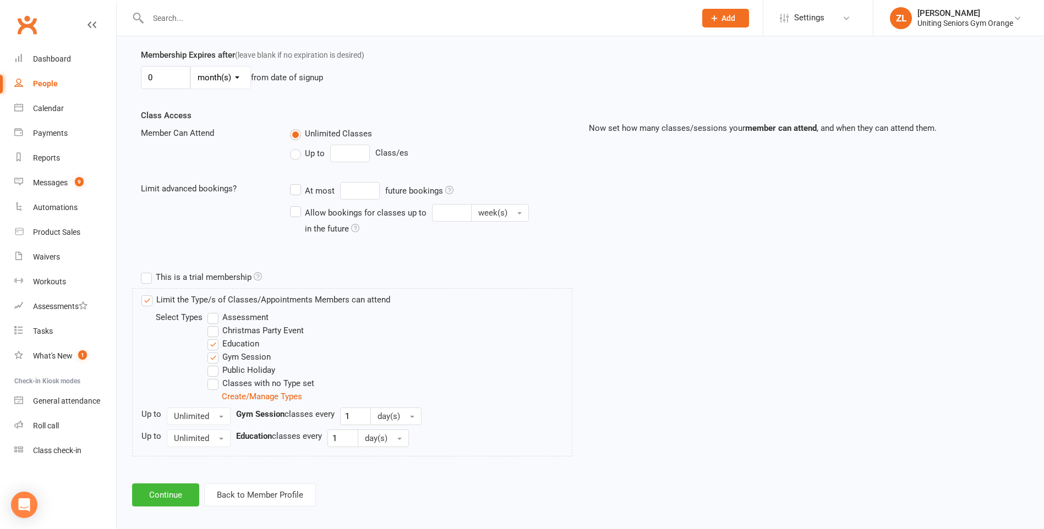
scroll to position [325, 0]
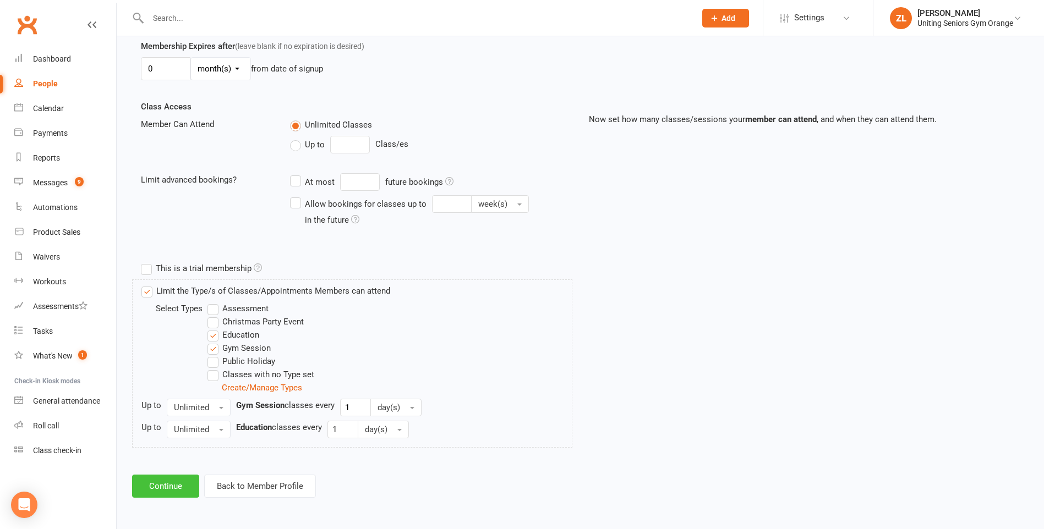
click at [173, 480] on button "Continue" at bounding box center [165, 486] width 67 height 23
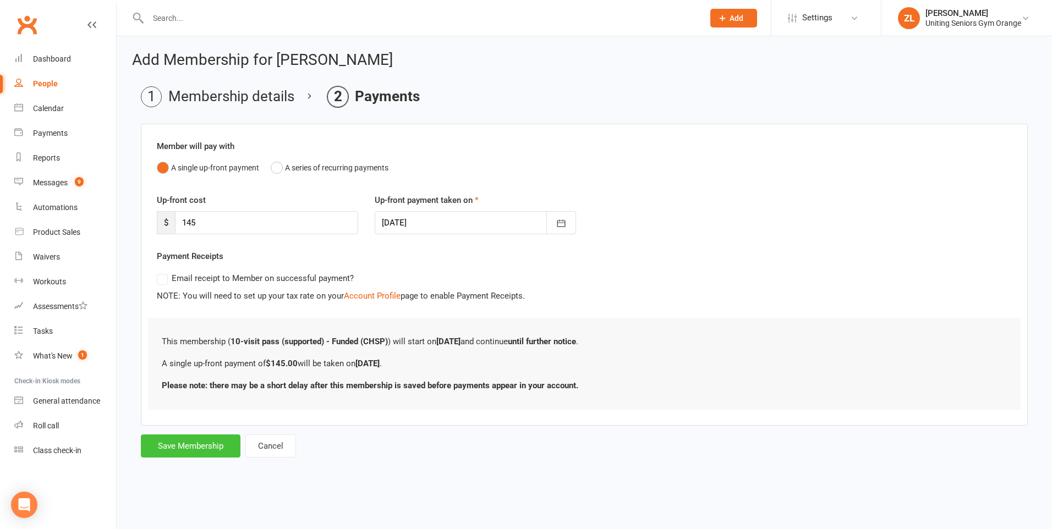
click at [194, 444] on button "Save Membership" at bounding box center [191, 446] width 100 height 23
